Goal: Information Seeking & Learning: Understand process/instructions

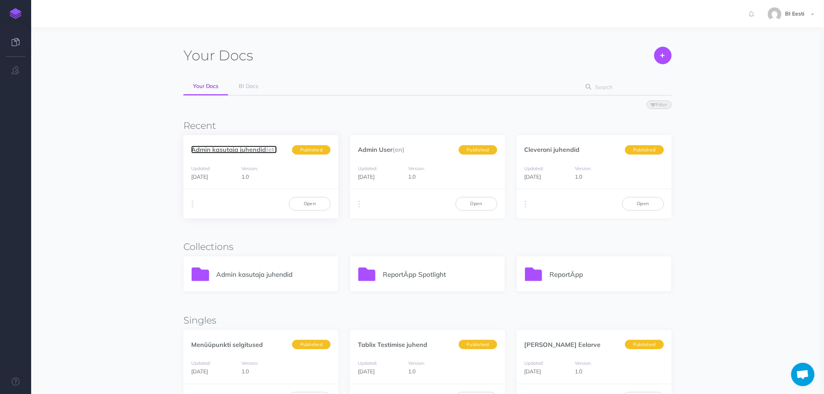
click at [239, 149] on link "Admin kasutaja juhendid (et)" at bounding box center [234, 150] width 86 height 8
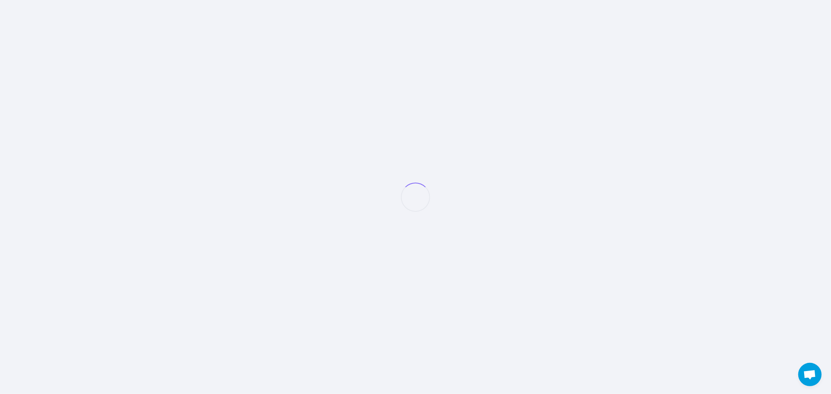
select select "et"
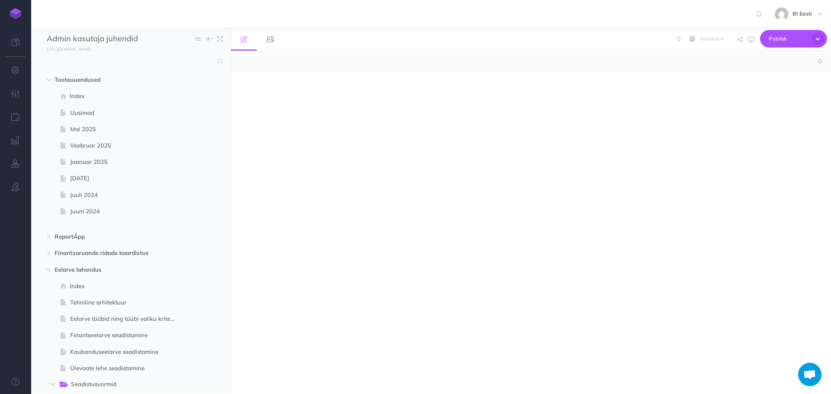
select select "null"
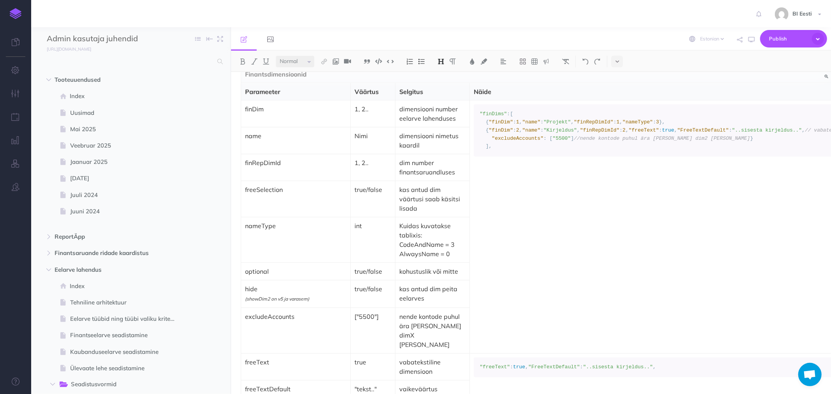
scroll to position [1471, 0]
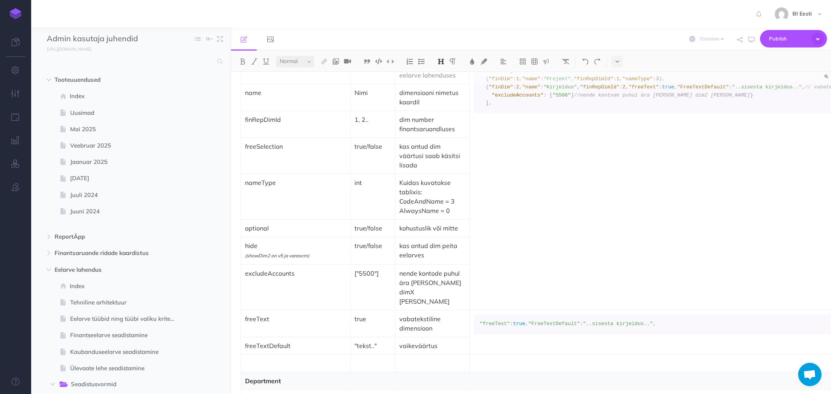
click at [429, 269] on p "nende kontode puhul ära [PERSON_NAME] dimX [PERSON_NAME]" at bounding box center [432, 287] width 66 height 37
click at [456, 269] on p "nende kontode puhul ära [PERSON_NAME] dimX [PERSON_NAME]" at bounding box center [432, 287] width 66 height 37
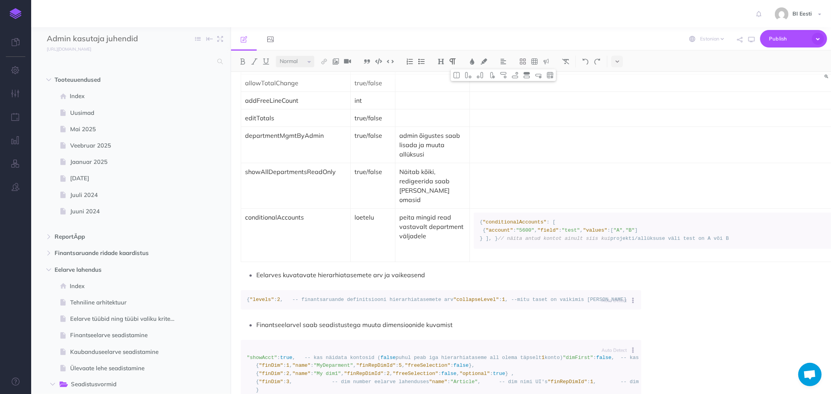
scroll to position [3115, 0]
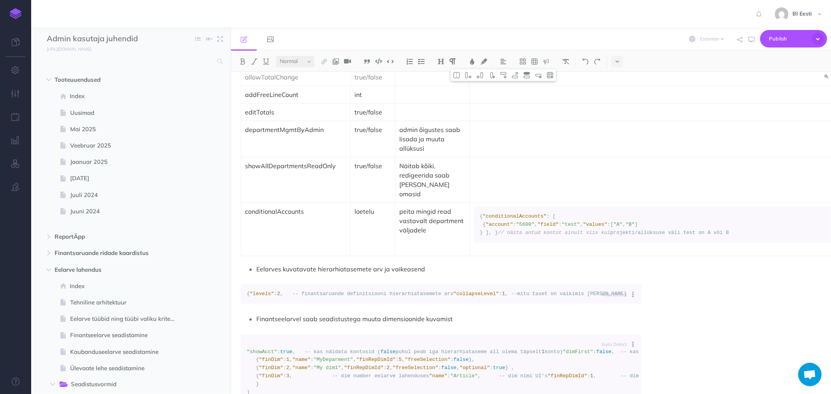
click at [433, 235] on p "peita mingid read vastavalt department väljadele" at bounding box center [432, 221] width 66 height 28
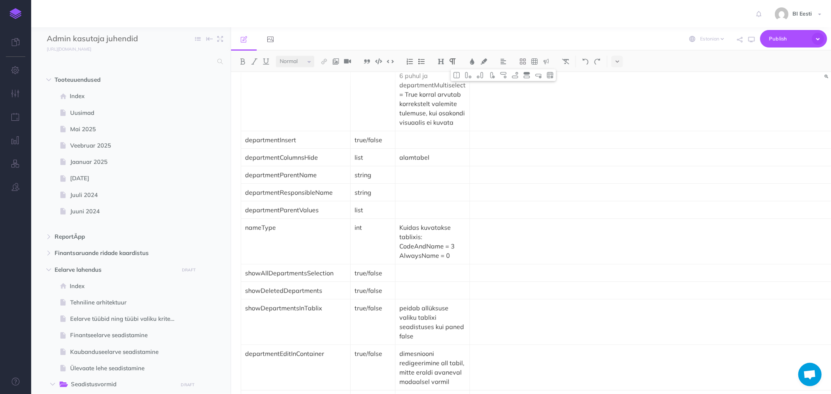
scroll to position [1860, 0]
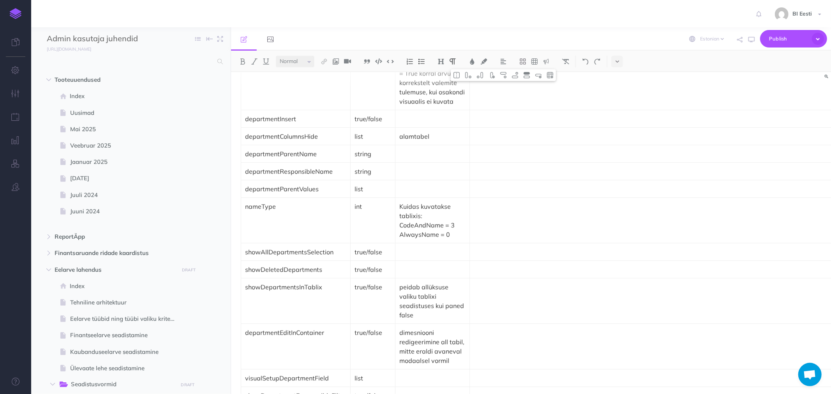
click at [414, 230] on p "AlwaysName = 0" at bounding box center [432, 234] width 66 height 9
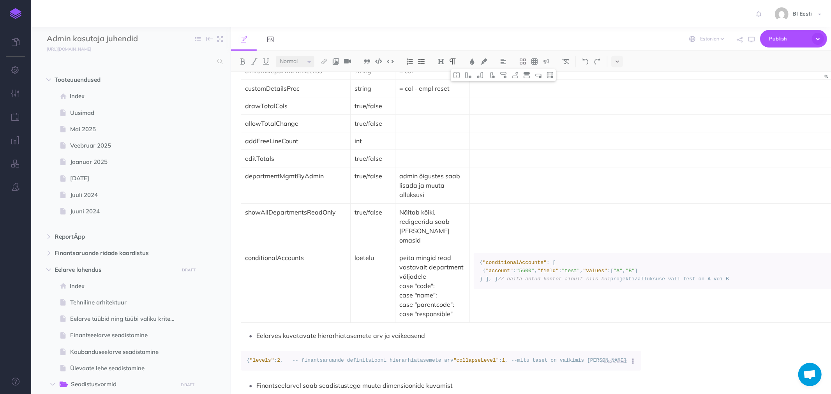
scroll to position [3072, 0]
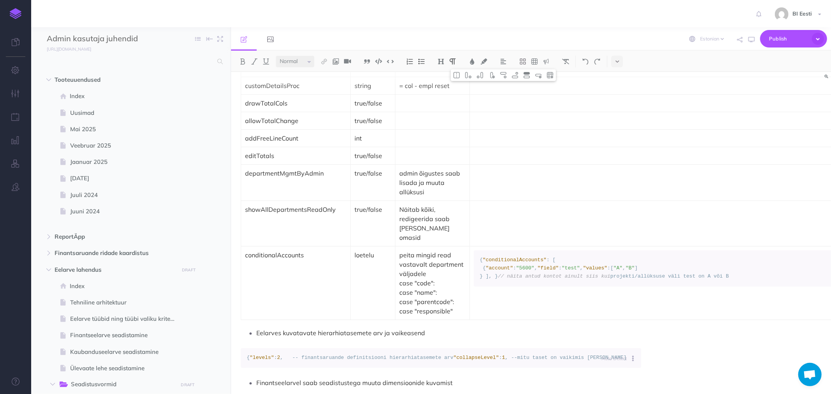
click at [459, 316] on p "case "code": case "name": case "parentcode": case "responsible"" at bounding box center [432, 296] width 66 height 37
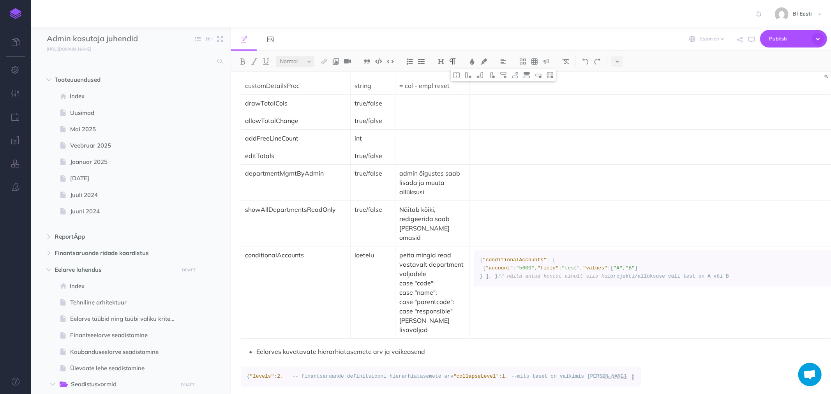
click at [558, 271] on span ":" at bounding box center [559, 268] width 3 height 6
click at [444, 335] on p "case "code": case "name": case "parentcode": case "responsible" [PERSON_NAME] l…" at bounding box center [432, 306] width 66 height 56
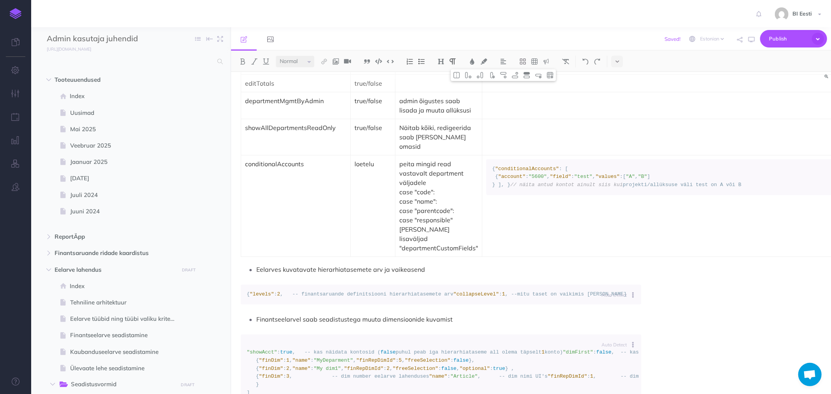
scroll to position [2978, 0]
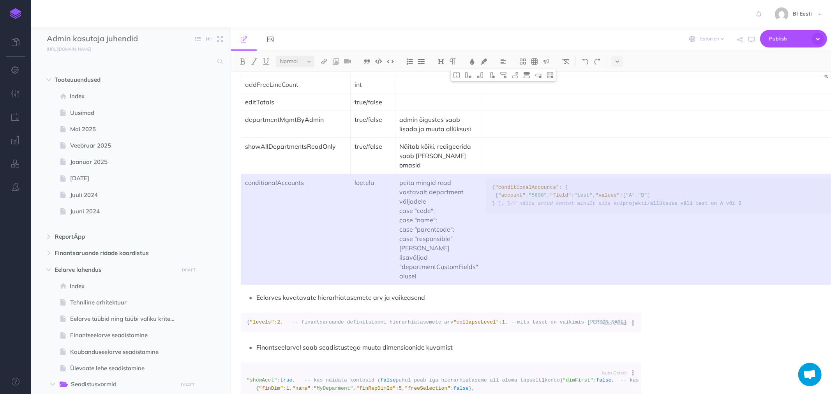
drag, startPoint x: 351, startPoint y: 347, endPoint x: 278, endPoint y: 318, distance: 77.8
click at [278, 285] on tr "conditionalAccounts loetelu peita mingid read vastavalt department väljadele ca…" at bounding box center [593, 229] width 704 height 111
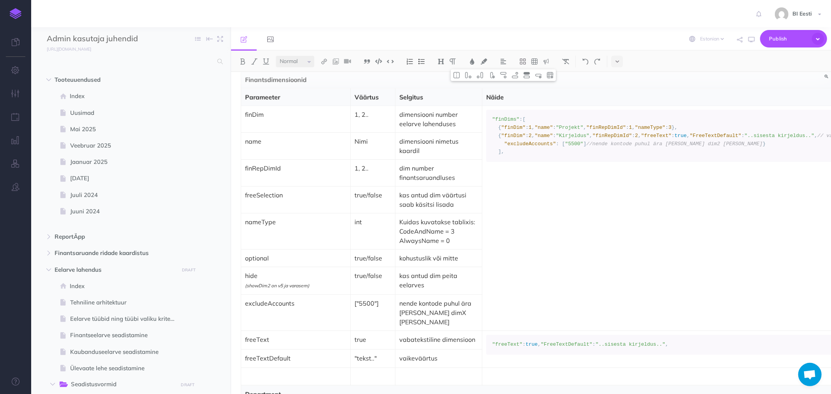
scroll to position [1464, 0]
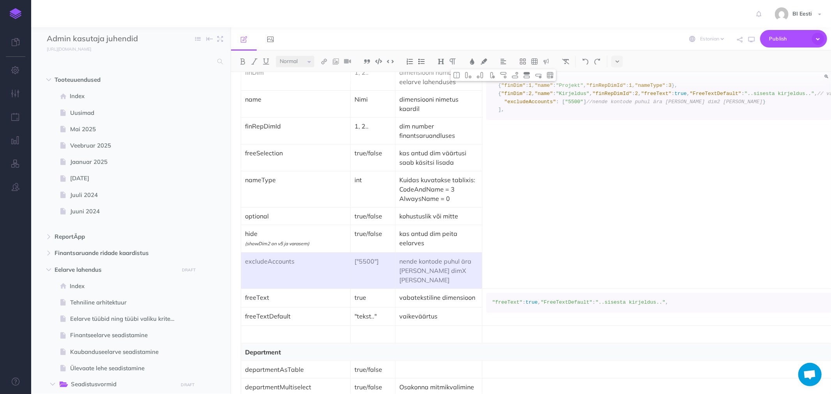
drag, startPoint x: 459, startPoint y: 253, endPoint x: 292, endPoint y: 248, distance: 166.3
click at [292, 253] on tr "excludeAccounts ["5500"] nende kontode puhul ära [PERSON_NAME] dimX [PERSON_NAM…" at bounding box center [593, 271] width 704 height 36
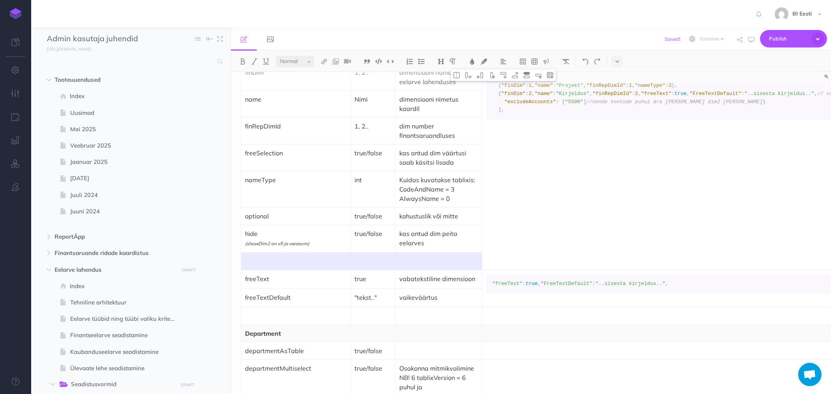
drag, startPoint x: 290, startPoint y: 245, endPoint x: 472, endPoint y: 244, distance: 182.3
click at [472, 257] on p at bounding box center [438, 261] width 79 height 9
drag, startPoint x: 472, startPoint y: 244, endPoint x: 285, endPoint y: 241, distance: 187.3
click at [285, 253] on tr at bounding box center [593, 262] width 704 height 18
click at [539, 74] on img at bounding box center [538, 75] width 7 height 6
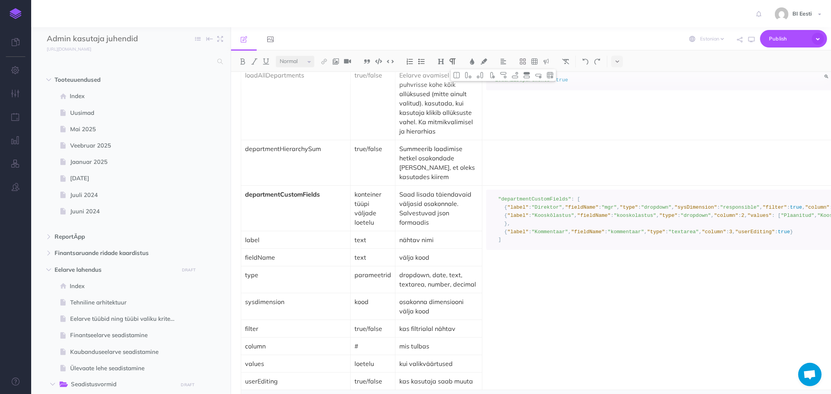
scroll to position [2199, 0]
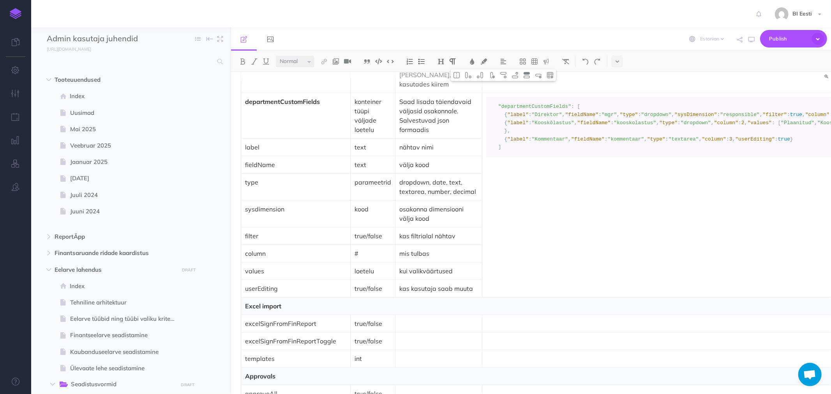
click at [487, 298] on td "Auto Detect Auto Detection Plain Text Apache Bash C++ C# CSS Diff Dockerfile HT…" at bounding box center [713, 195] width 463 height 204
click at [496, 298] on td "Auto Detect Auto Detection Plain Text Apache Bash C++ C# CSS Diff Dockerfile HT…" at bounding box center [713, 195] width 463 height 204
click at [456, 298] on td "kas kasutaja saab muuta" at bounding box center [438, 289] width 87 height 18
click at [515, 74] on img at bounding box center [514, 75] width 7 height 6
click at [255, 311] on p at bounding box center [295, 305] width 101 height 9
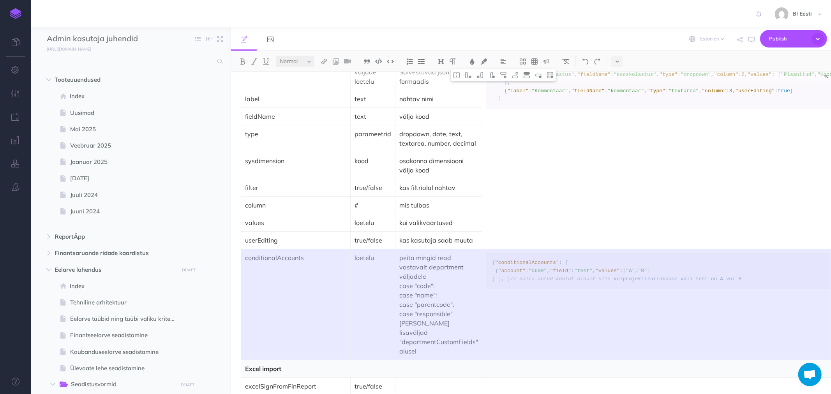
scroll to position [2373, 0]
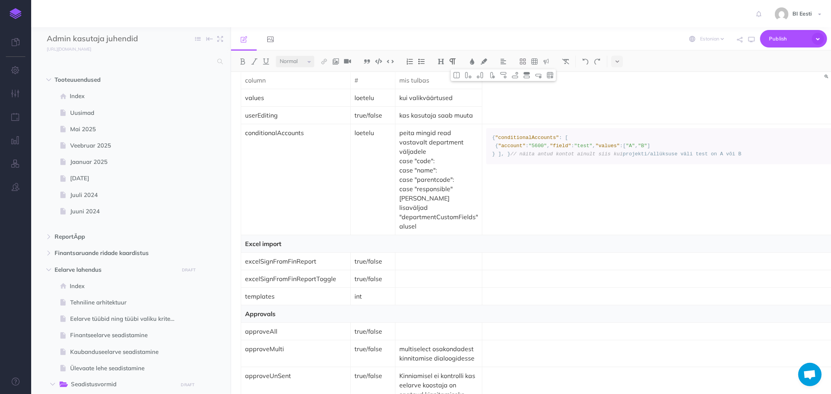
click at [273, 137] on p "conditionalAccounts" at bounding box center [295, 132] width 101 height 9
click at [281, 120] on p "userEditing" at bounding box center [295, 115] width 101 height 9
click at [363, 165] on td "loetelu" at bounding box center [372, 179] width 45 height 111
click at [399, 156] on p "peita mingid read vastavalt department väljadele" at bounding box center [438, 142] width 79 height 28
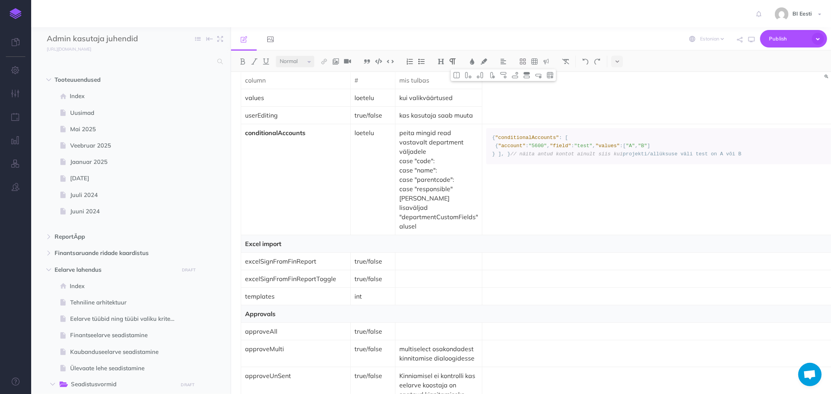
click at [435, 156] on p "peita mingid read vastavalt department väljadele" at bounding box center [438, 142] width 79 height 28
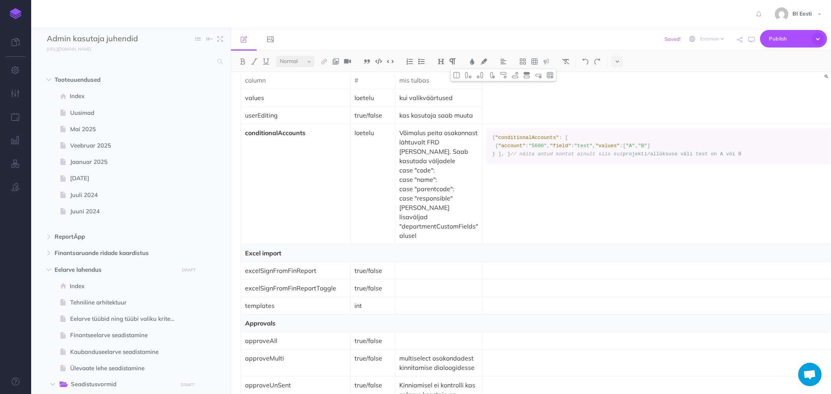
click at [421, 166] on p "Võimalus peita osakonnast lähtuvalt FRD [PERSON_NAME]. Saab kasutada väljadele" at bounding box center [438, 146] width 79 height 37
click at [408, 187] on p "case "code": case "name": case "parentcode": case "responsible" [PERSON_NAME] l…" at bounding box center [438, 203] width 79 height 75
click at [426, 185] on p ""code": case "name": case "parentcode": case "responsible" [PERSON_NAME] lisavä…" at bounding box center [438, 203] width 79 height 75
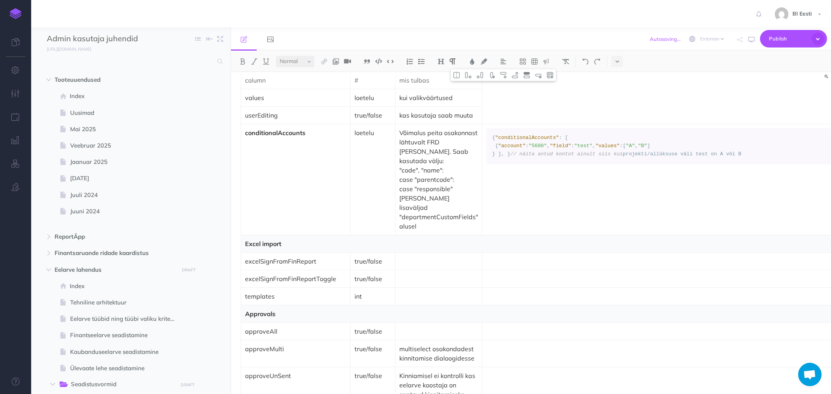
click at [453, 183] on p ""code", "name": case "parentcode": case "responsible" [PERSON_NAME] lisaväljad …" at bounding box center [438, 198] width 79 height 65
click at [437, 195] on p ""code", "name", parentcode": case "responsible" [PERSON_NAME] lisaväljad "depar…" at bounding box center [438, 198] width 79 height 65
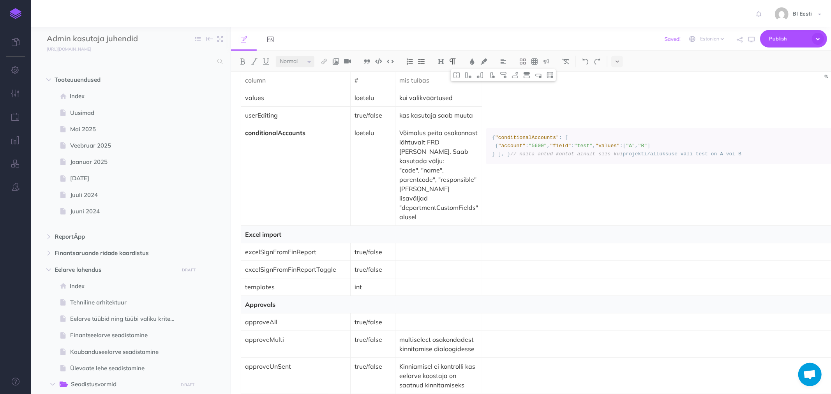
click at [417, 220] on p ""code", "name", parentcode", "responsible" [PERSON_NAME] lisaväljad "department…" at bounding box center [438, 194] width 79 height 56
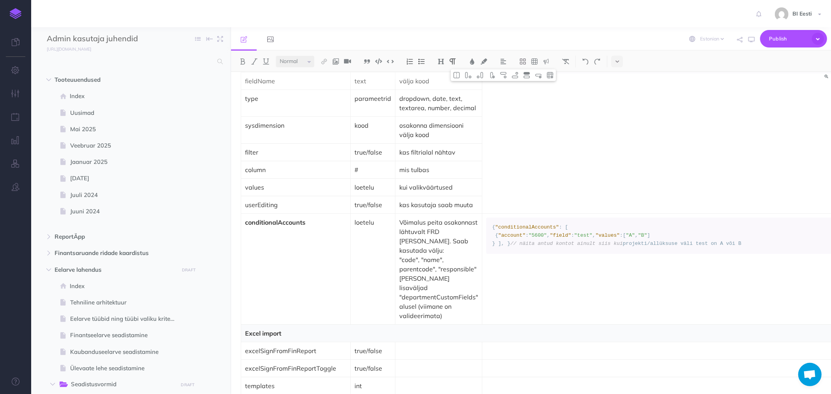
scroll to position [2286, 0]
click at [458, 317] on p ""code", "name", parentcode", "responsible" [PERSON_NAME] lisaväljad "department…" at bounding box center [438, 284] width 79 height 65
click at [516, 75] on img at bounding box center [514, 75] width 7 height 6
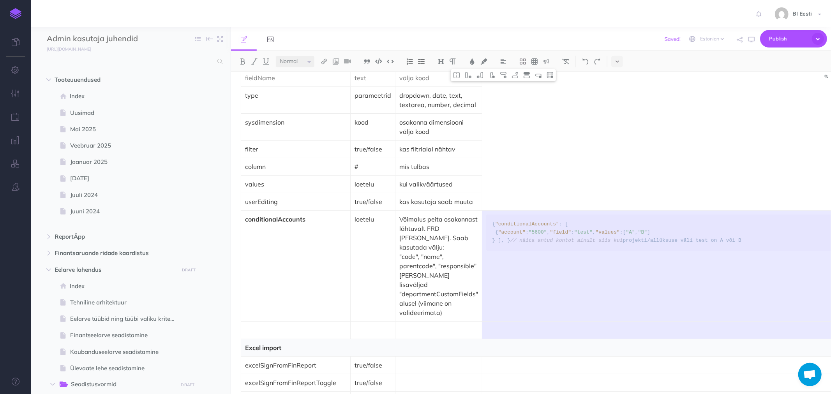
drag, startPoint x: 497, startPoint y: 317, endPoint x: 500, endPoint y: 334, distance: 17.8
click at [500, 334] on tbody "Finantsdimensioonid Parameeter Väärtus Selgitus Näide finDim 1, 2.. dimensiooni…" at bounding box center [593, 138] width 704 height 1862
drag, startPoint x: 500, startPoint y: 334, endPoint x: 490, endPoint y: 324, distance: 14.0
click at [490, 322] on td "Auto Detect Auto Detection Plain Text Apache Bash C++ C# CSS Diff Dockerfile HT…" at bounding box center [713, 266] width 463 height 111
drag, startPoint x: 525, startPoint y: 337, endPoint x: 523, endPoint y: 314, distance: 22.6
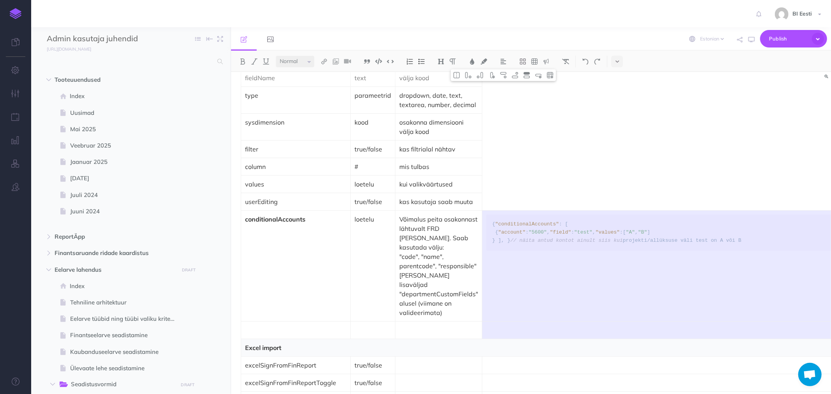
click at [523, 314] on tbody "Finantsdimensioonid Parameeter Väärtus Selgitus Näide finDim 1, 2.. dimensiooni…" at bounding box center [593, 138] width 704 height 1862
click at [458, 76] on img at bounding box center [456, 75] width 7 height 6
click at [505, 339] on td "Auto Detect Auto Detection Plain Text Apache Bash C++ C# CSS Diff Dockerfile HT…" at bounding box center [713, 275] width 463 height 129
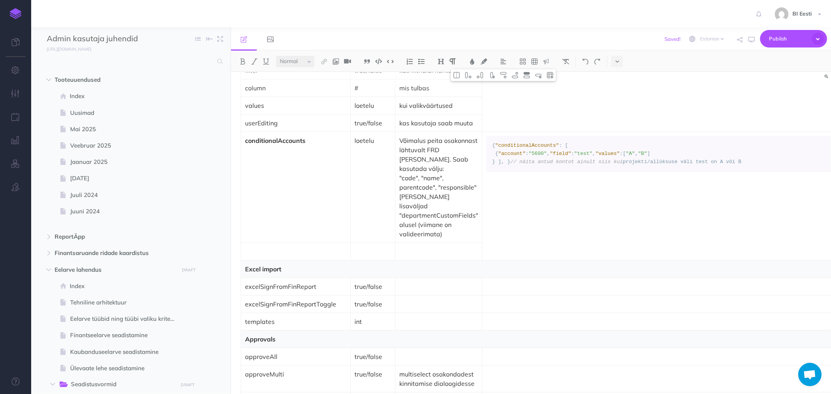
scroll to position [2373, 0]
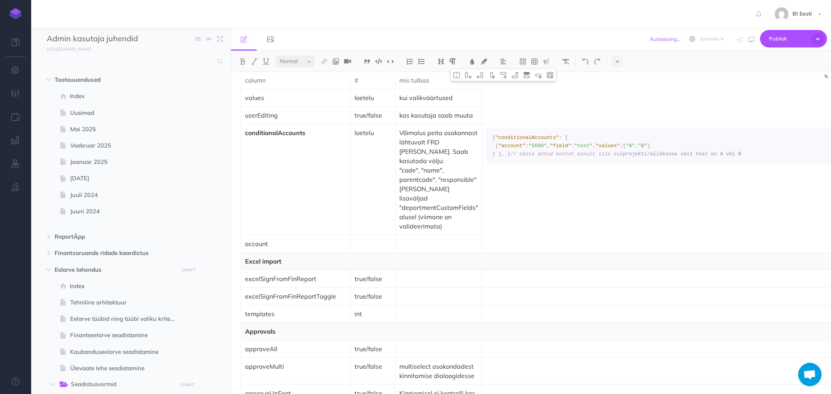
click at [358, 246] on p at bounding box center [372, 243] width 37 height 9
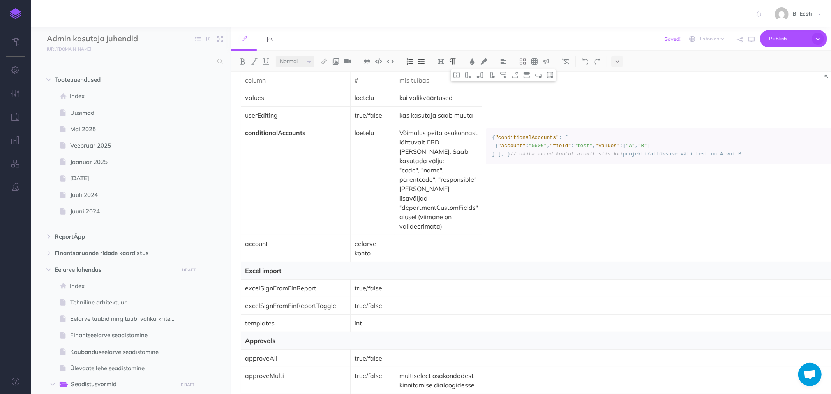
click at [428, 248] on p at bounding box center [438, 243] width 79 height 9
click at [514, 75] on img at bounding box center [514, 75] width 7 height 6
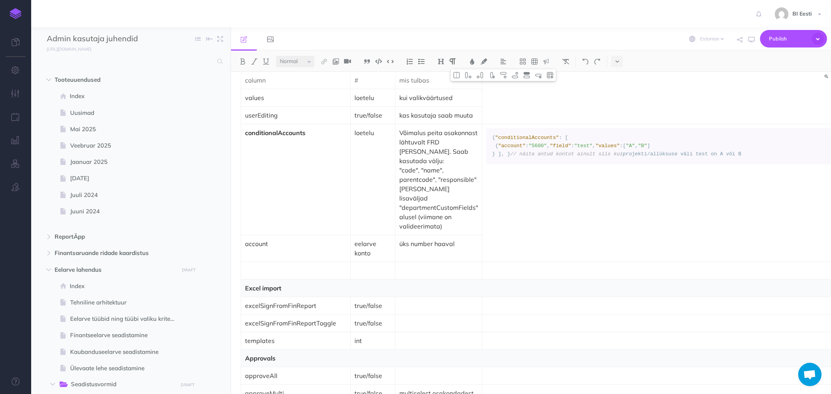
click at [248, 274] on p at bounding box center [295, 270] width 101 height 9
click at [359, 275] on p at bounding box center [372, 270] width 37 height 9
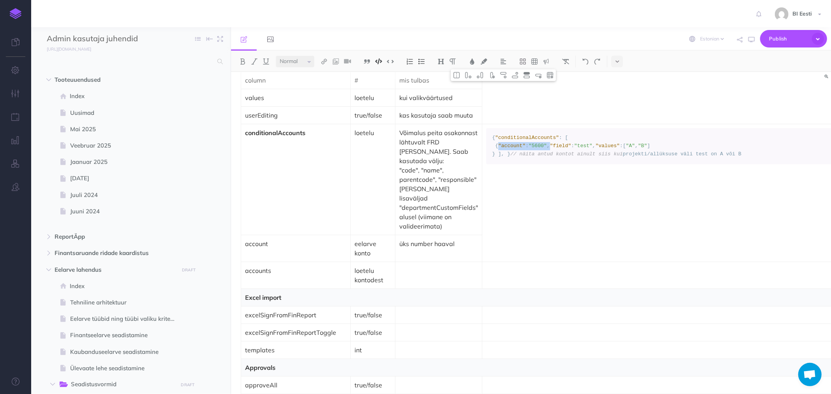
drag, startPoint x: 544, startPoint y: 169, endPoint x: 495, endPoint y: 170, distance: 49.9
click at [495, 158] on code "{ "conditionalAccounts" : [ { "account" : "5600" , "field" : "test" , "values" …" at bounding box center [714, 146] width 444 height 24
copy code ""account" : "5600" ,"
click at [497, 250] on td "Auto Detect Auto Detection Plain Text Apache Bash C++ C# CSS Diff Dockerfile HT…" at bounding box center [713, 193] width 463 height 138
click at [510, 275] on p at bounding box center [713, 270] width 455 height 9
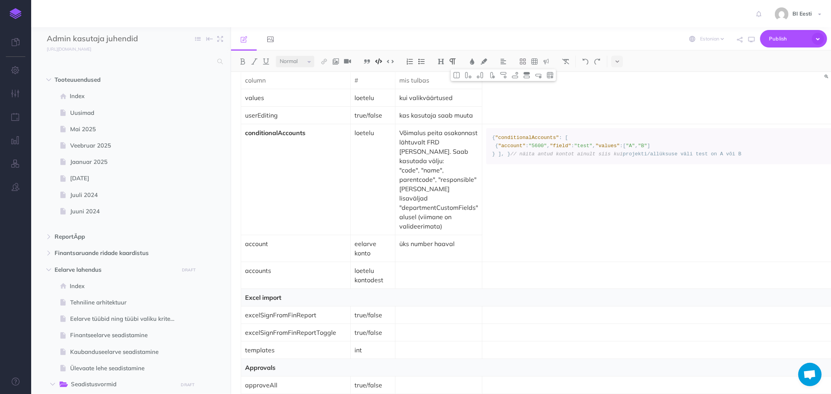
click at [380, 62] on img at bounding box center [378, 61] width 7 height 6
click at [511, 278] on span ""account"" at bounding box center [505, 276] width 27 height 6
click at [502, 254] on td "Auto Detect Auto Detection Plain Text Apache Bash C++ C# CSS Diff Dockerfile HT…" at bounding box center [713, 193] width 463 height 138
click at [555, 158] on code "{ "conditionalAccounts" : [ { "account" : "5600" , "field" : "test" , "values" …" at bounding box center [714, 146] width 444 height 24
click at [509, 231] on td "Auto Detect Auto Detection Plain Text Apache Bash C++ C# CSS Diff Dockerfile HT…" at bounding box center [713, 193] width 463 height 138
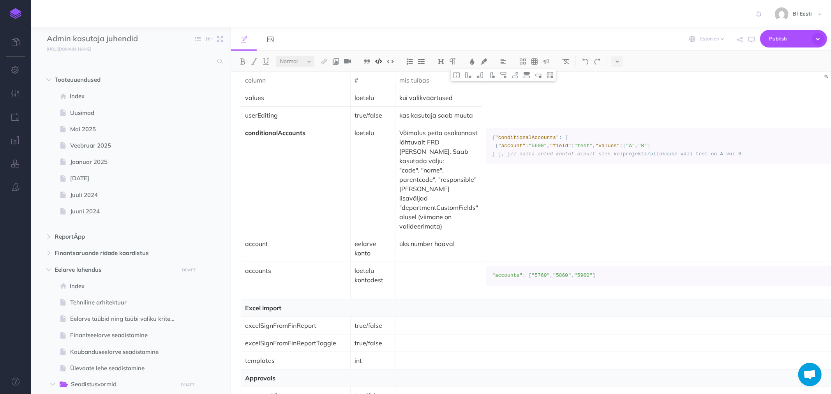
click at [505, 242] on td "Auto Detect Auto Detection Plain Text Apache Bash C++ C# CSS Diff Dockerfile HT…" at bounding box center [713, 193] width 463 height 138
drag, startPoint x: 503, startPoint y: 210, endPoint x: 537, endPoint y: 208, distance: 33.5
click at [537, 164] on pre "{ "conditionalAccounts" : [ { "account" : "5600" , "field" : "test" , "values" …" at bounding box center [713, 146] width 455 height 36
click at [574, 149] on span ""test"" at bounding box center [583, 146] width 18 height 6
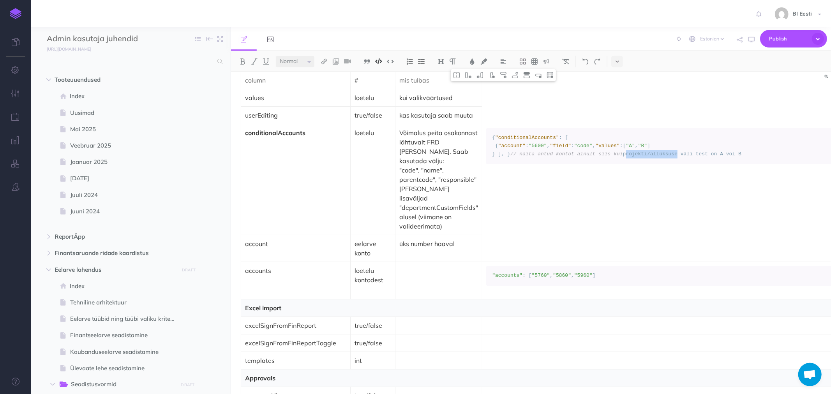
drag, startPoint x: 486, startPoint y: 211, endPoint x: 536, endPoint y: 209, distance: 49.9
click at [536, 164] on pre "{ "conditionalAccounts" : [ { "account" : "5600" , "field" : "code" , "values" …" at bounding box center [713, 146] width 455 height 36
click at [623, 157] on span "projekti/allüksuse väli test on A või B" at bounding box center [682, 154] width 118 height 6
click at [486, 280] on pre ""accounts" : [ "5760" , "5860" , "5960" ]" at bounding box center [713, 276] width 455 height 20
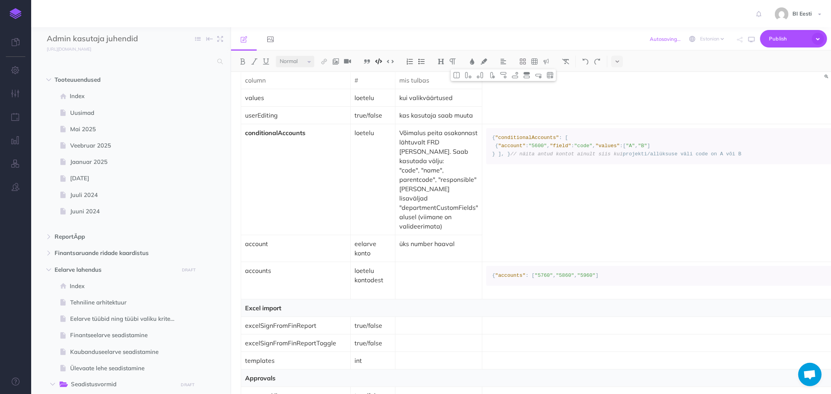
click at [595, 280] on code "{ "accounts" : [ "5760" , "5860" , "5960" ]" at bounding box center [714, 276] width 444 height 8
click at [508, 251] on td "Auto Detect Auto Detection Plain Text Apache Bash C++ C# CSS Diff Dockerfile HT…" at bounding box center [713, 193] width 463 height 138
